Goal: Register for event/course

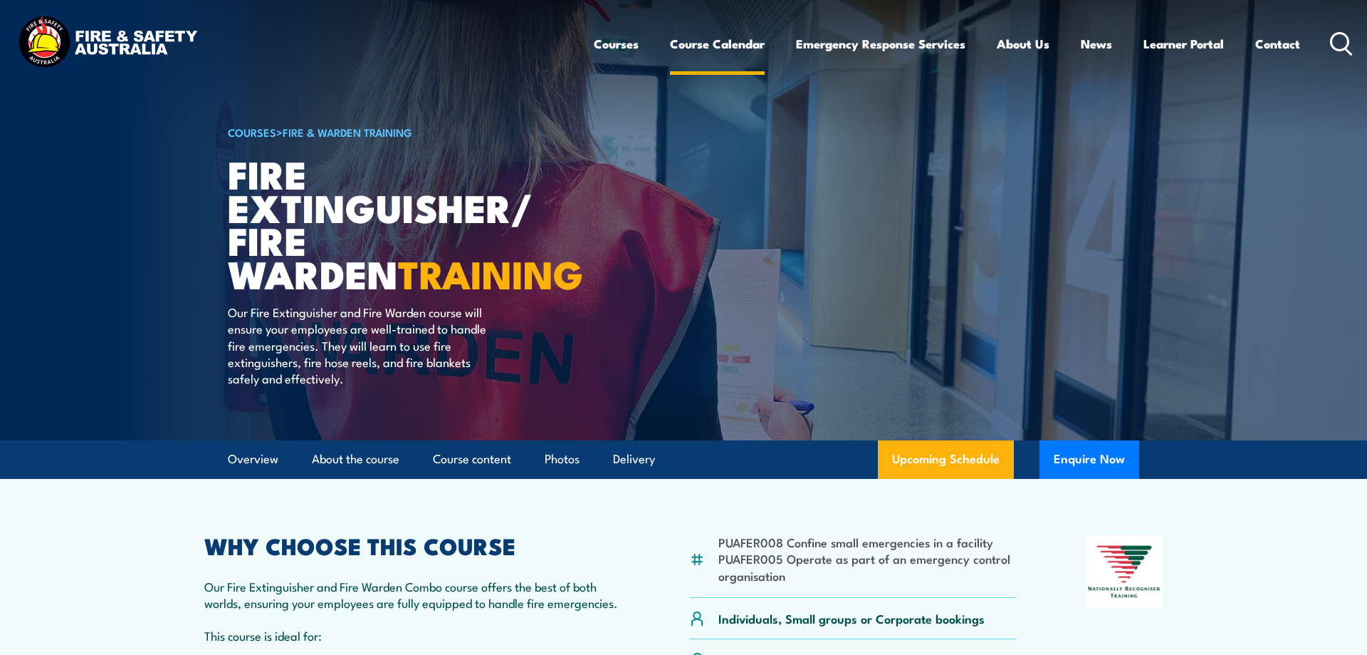
click at [738, 43] on link "Course Calendar" at bounding box center [717, 44] width 95 height 38
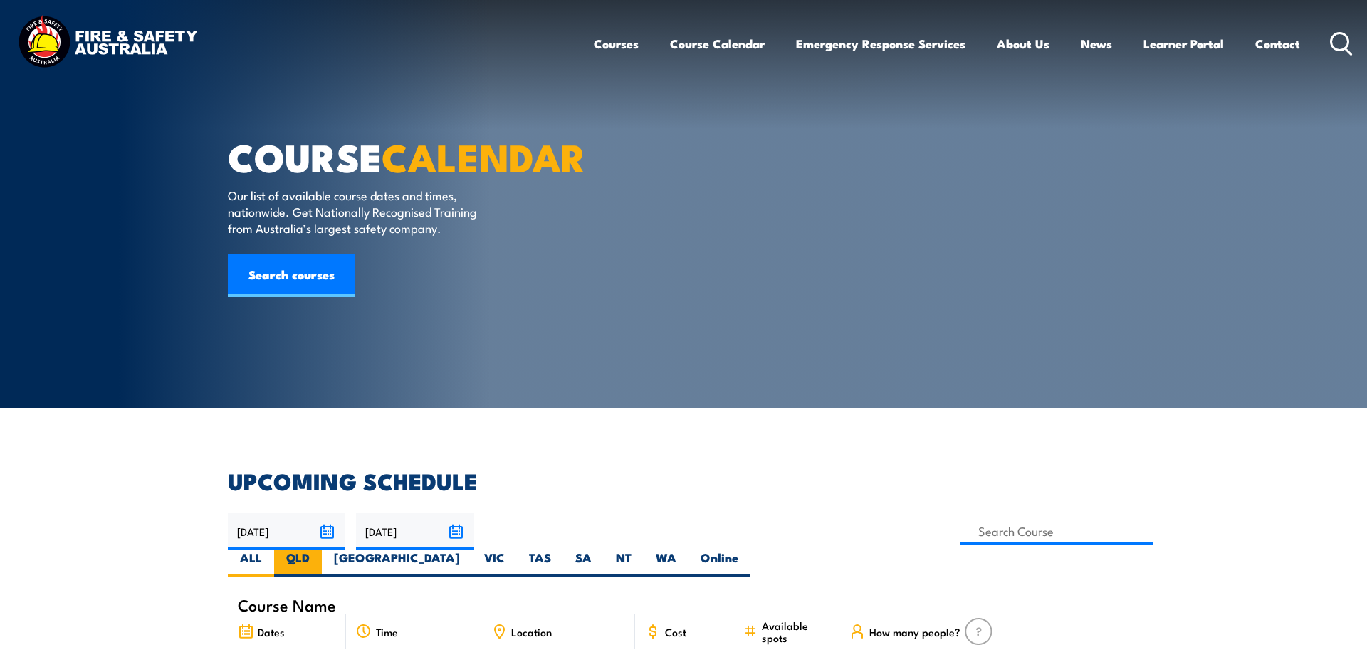
click at [322, 549] on label "QLD" at bounding box center [298, 563] width 48 height 28
click at [319, 549] on input "QLD" at bounding box center [314, 553] width 9 height 9
radio input "true"
click at [322, 549] on label "QLD" at bounding box center [298, 563] width 48 height 28
click at [319, 549] on input "QLD" at bounding box center [314, 553] width 9 height 9
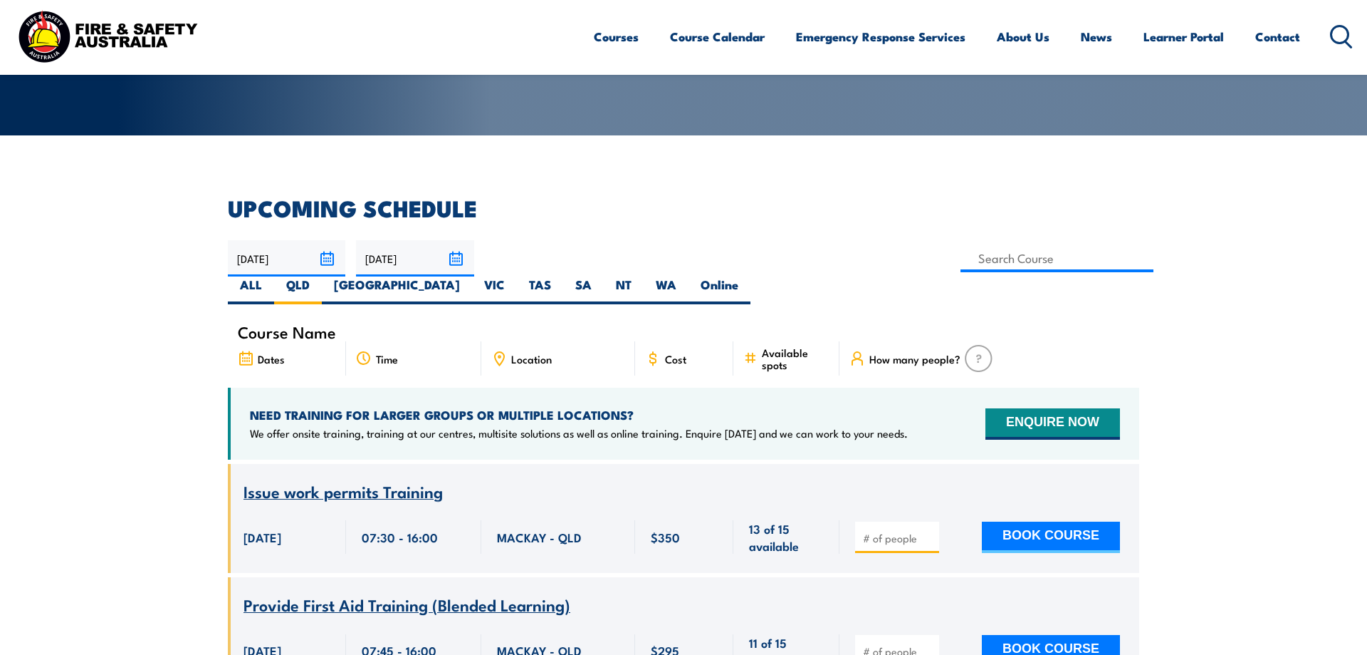
scroll to position [83, 0]
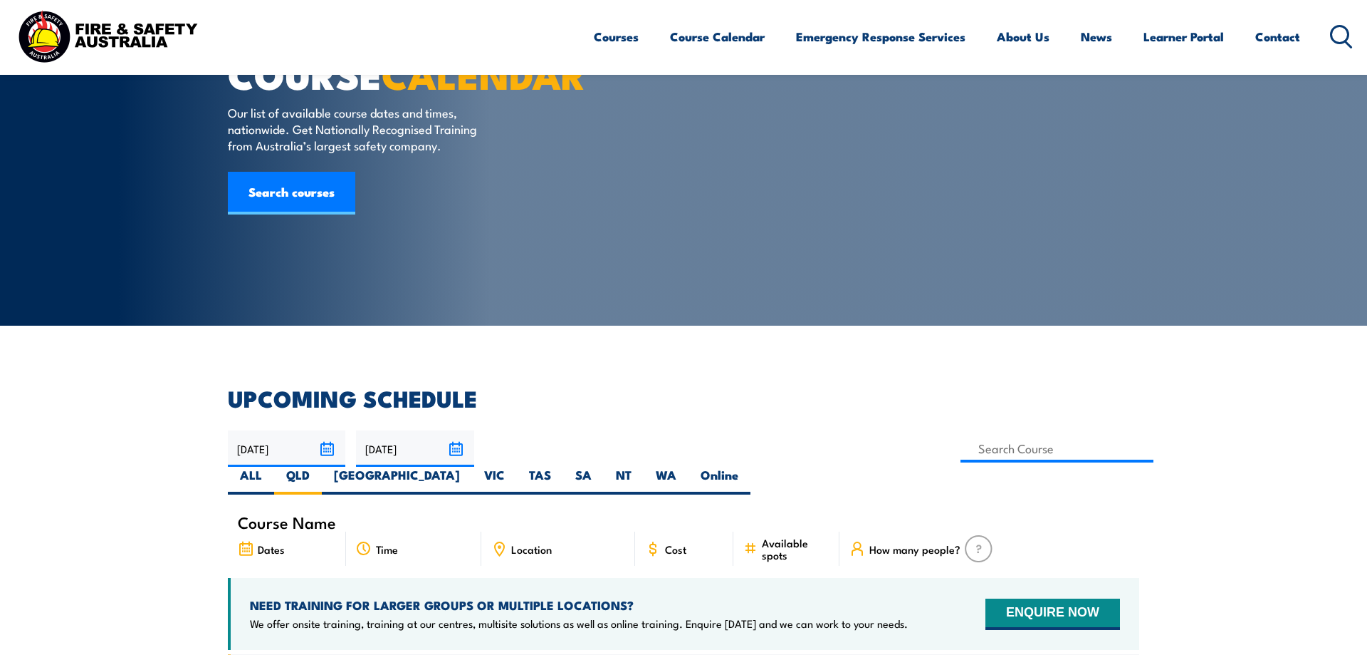
click at [518, 543] on span "Location" at bounding box center [531, 549] width 41 height 12
click at [501, 541] on icon at bounding box center [499, 549] width 16 height 16
click at [961, 449] on input at bounding box center [1057, 448] width 193 height 28
type input "Fire Extinguisher / Fire Warden Training"
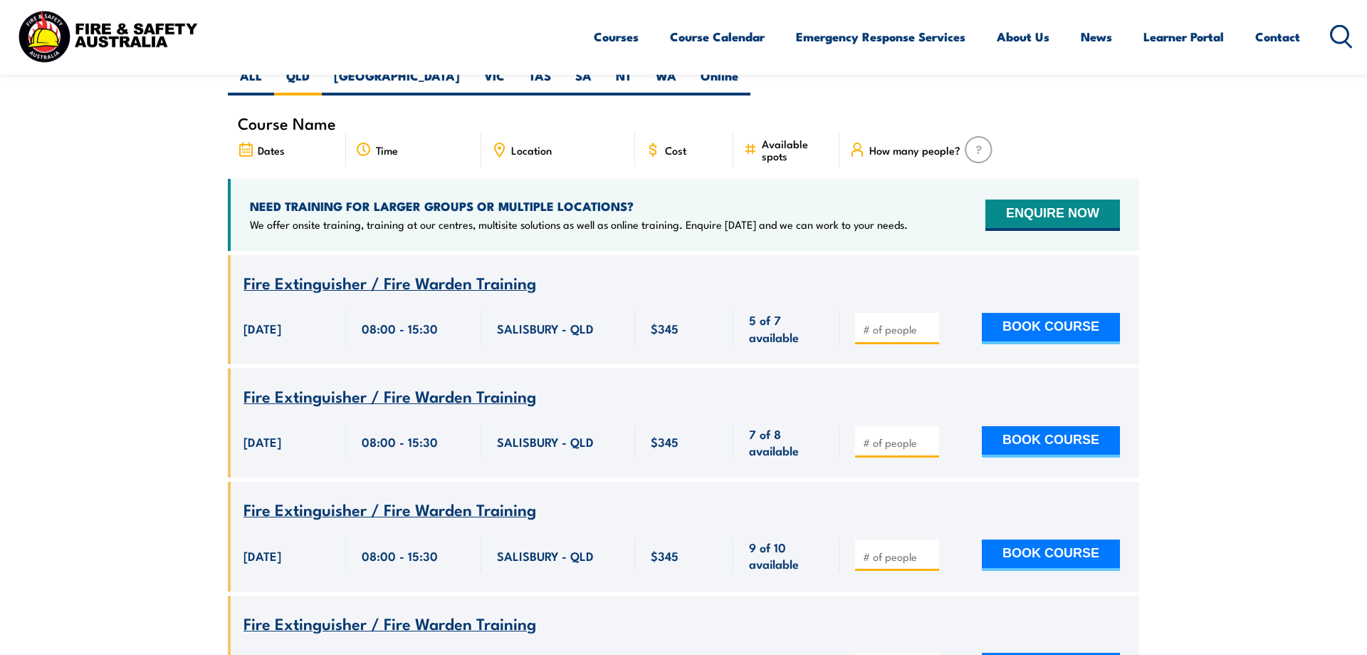
scroll to position [470, 0]
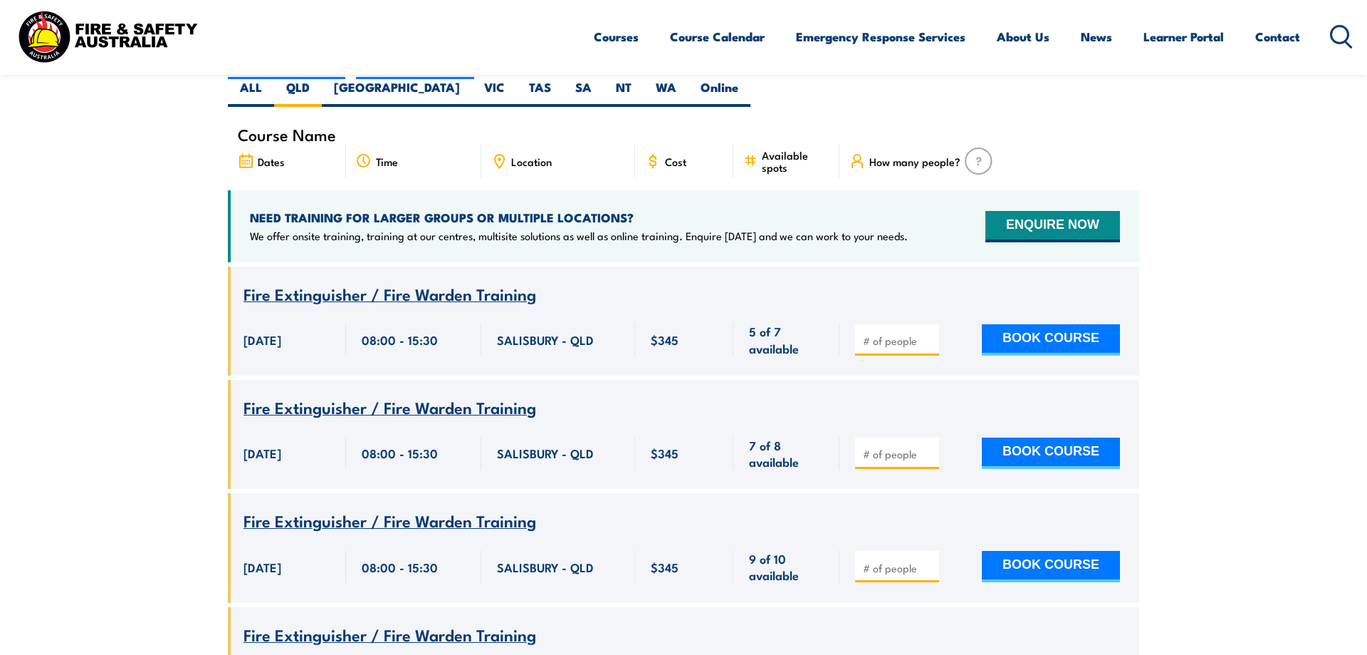
click at [35, 206] on section "UPCOMING SCHEDULE 28/08/2025 27/10/2025" at bounding box center [683, 425] width 1367 height 850
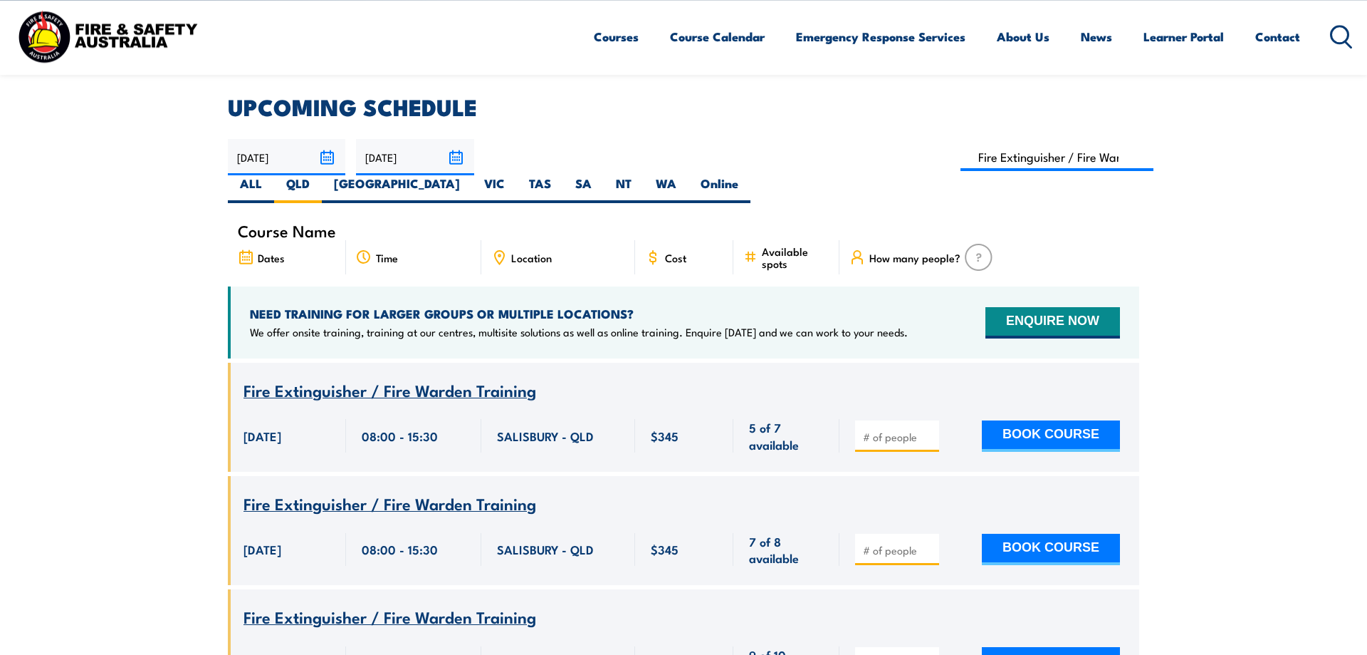
scroll to position [373, 0]
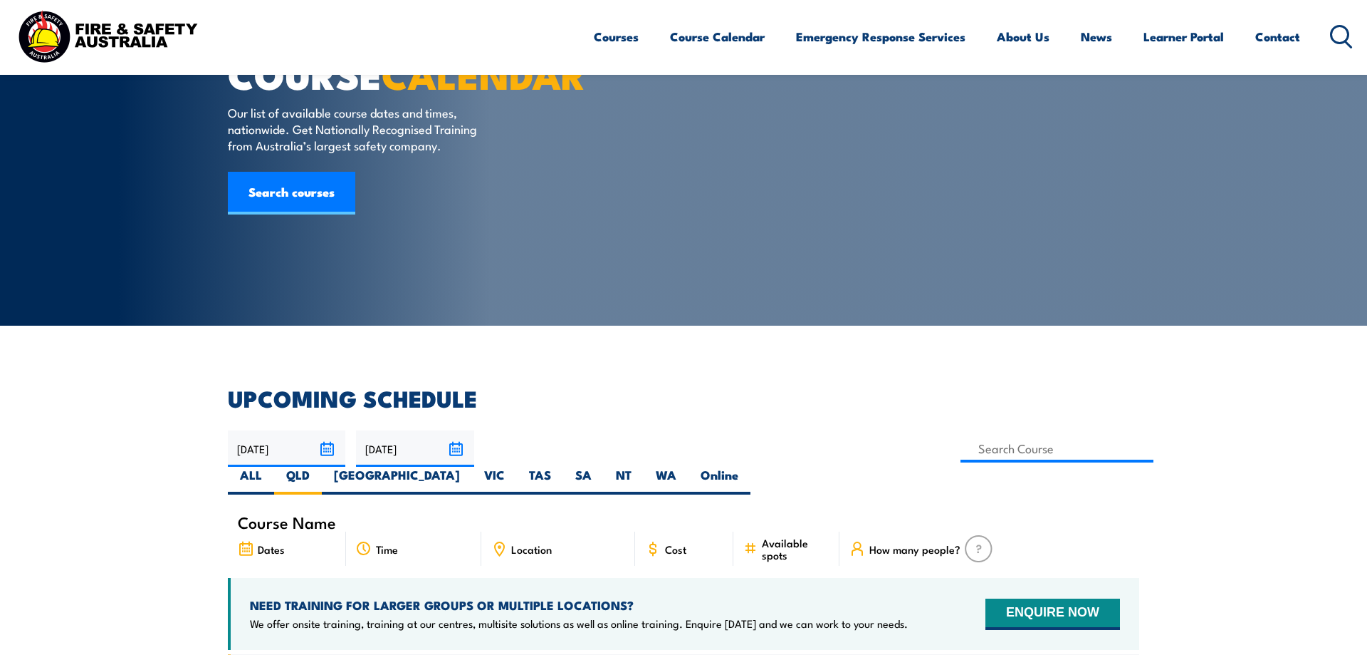
scroll to position [83, 0]
